Goal: Information Seeking & Learning: Find specific page/section

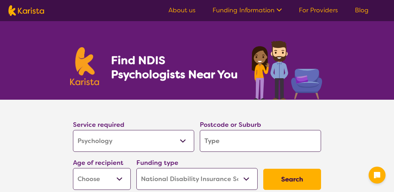
select select "Psychology"
select select "NDIS"
select select "Psychology"
select select "NDIS"
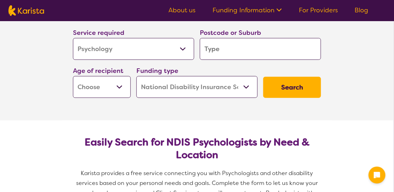
scroll to position [94, 0]
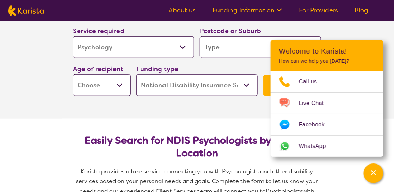
click at [231, 51] on input "search" at bounding box center [260, 47] width 121 height 22
type input "4"
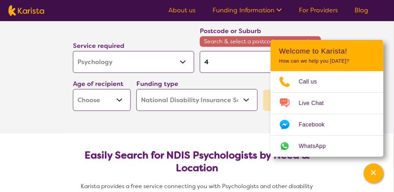
type input "40"
type input "406"
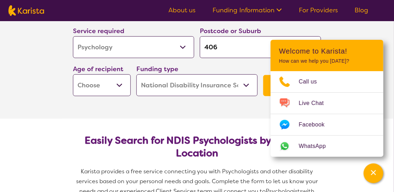
type input "4066"
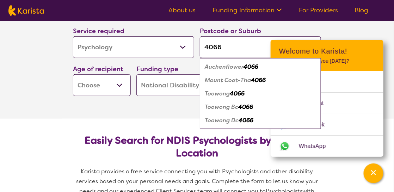
type input "4066"
click at [228, 64] on em "Auchenflower" at bounding box center [224, 66] width 39 height 7
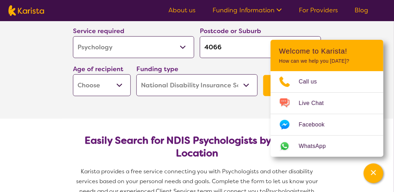
click at [111, 86] on select "Early Childhood - 0 to 9 Child - 10 to 11 Adolescent - 12 to 17 Adult - 18 to 6…" at bounding box center [102, 85] width 58 height 22
select select "AS"
click at [73, 74] on select "Early Childhood - 0 to 9 Child - 10 to 11 Adolescent - 12 to 17 Adult - 18 to 6…" at bounding box center [102, 85] width 58 height 22
select select "AS"
click at [203, 83] on select "Home Care Package (HCP) National Disability Insurance Scheme (NDIS) I don't know" at bounding box center [196, 85] width 121 height 22
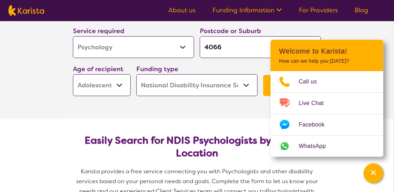
select select "i-don-t-know"
click at [136, 74] on select "Home Care Package (HCP) National Disability Insurance Scheme (NDIS) I don't know" at bounding box center [196, 85] width 121 height 22
select select "i-don-t-know"
click at [232, 112] on section "Service required Allied Health Assistant Assessment (ADHD or Autism) Behaviour …" at bounding box center [197, 62] width 282 height 113
click at [383, 33] on section "Service required Allied Health Assistant Assessment (ADHD or Autism) Behaviour …" at bounding box center [197, 62] width 394 height 113
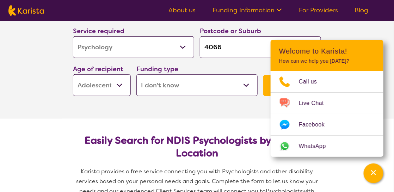
click at [268, 84] on button "Search" at bounding box center [292, 85] width 58 height 21
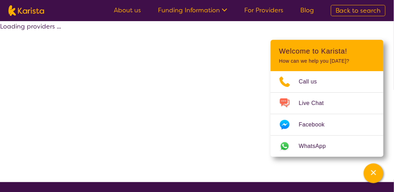
select select "Psychology"
select select "AS"
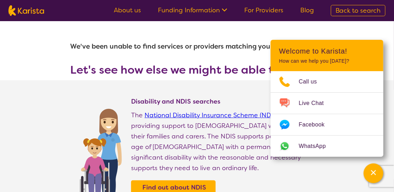
select select "Psychology"
select select "AS"
select select "NDIS"
select select "Psychology"
select select "AS"
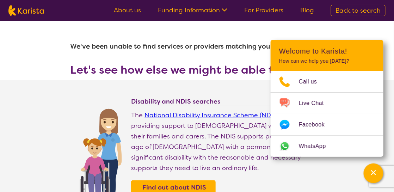
select select "NDIS"
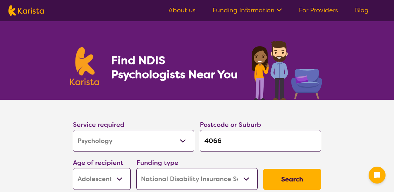
select select "Psychology"
select select "AS"
select select "NDIS"
select select "Psychology"
select select "AS"
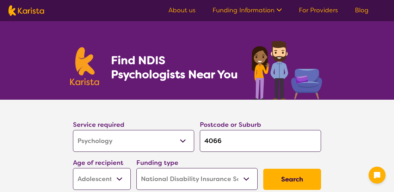
select select "NDIS"
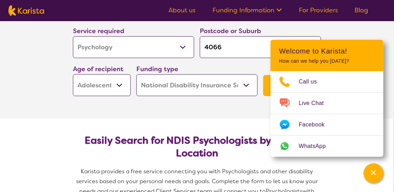
click at [118, 82] on select "Early Childhood - 0 to 9 Child - 10 to 11 Adolescent - 12 to 17 Adult - 18 to 6…" at bounding box center [102, 85] width 58 height 22
click at [73, 74] on select "Early Childhood - 0 to 9 Child - 10 to 11 Adolescent - 12 to 17 Adult - 18 to 6…" at bounding box center [102, 85] width 58 height 22
click at [201, 88] on select "Home Care Package (HCP) National Disability Insurance Scheme (NDIS) I don't know" at bounding box center [196, 85] width 121 height 22
select select "HCP"
click at [136, 74] on select "Home Care Package (HCP) National Disability Insurance Scheme (NDIS) I don't know" at bounding box center [196, 85] width 121 height 22
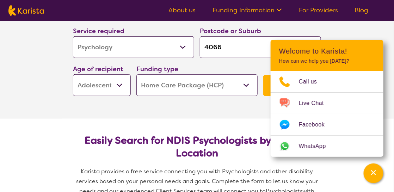
select select "HCP"
click at [268, 82] on button "Search" at bounding box center [292, 85] width 58 height 21
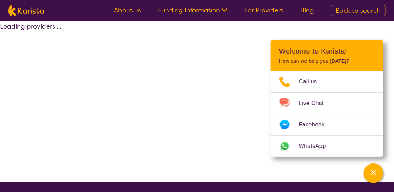
select select "HCP"
select select "Psychology"
select select "AS"
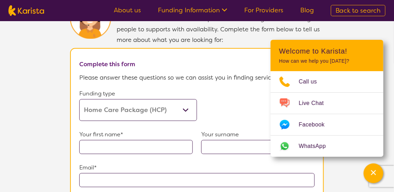
scroll to position [399, 0]
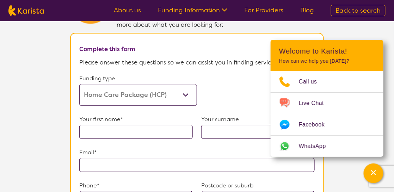
click at [182, 88] on select "Home Care Package (HCP) Home Care Package - Level 1 Home Care Package - Level 2…" at bounding box center [138, 95] width 118 height 22
select select "medicare"
click at [79, 84] on select "Home Care Package (HCP) Home Care Package - Level 1 Home Care Package - Level 2…" at bounding box center [138, 95] width 118 height 22
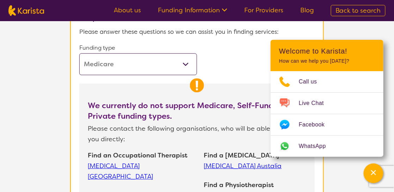
scroll to position [423, 0]
